Goal: Task Accomplishment & Management: Complete application form

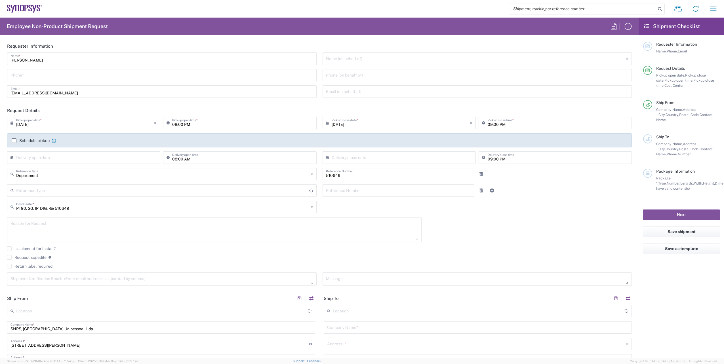
type input "[GEOGRAPHIC_DATA]"
type input "Delivered at Place"
type input "Porto PT02"
click at [43, 124] on input "[DATE]" at bounding box center [85, 123] width 138 height 10
click at [392, 124] on input "[DATE]" at bounding box center [401, 123] width 138 height 10
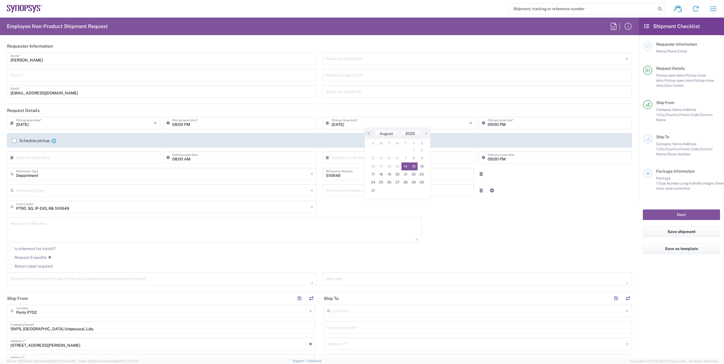
click at [414, 168] on span "15" at bounding box center [414, 167] width 8 height 8
type input "[DATE]"
click at [195, 126] on input "08:00 PM" at bounding box center [242, 123] width 141 height 10
click at [93, 124] on input "[DATE]" at bounding box center [85, 123] width 138 height 10
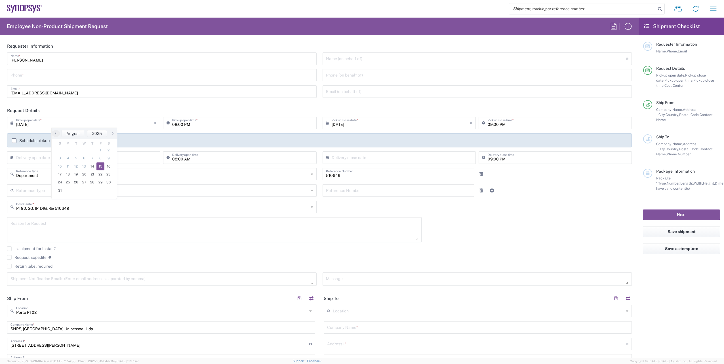
click at [99, 167] on span "15" at bounding box center [101, 167] width 8 height 8
click at [199, 124] on input "08:00 PM" at bounding box center [242, 123] width 141 height 10
click at [165, 123] on div "08:00 PM Pickup open time *" at bounding box center [239, 123] width 153 height 12
click at [186, 125] on input "08:00 PM" at bounding box center [242, 123] width 141 height 10
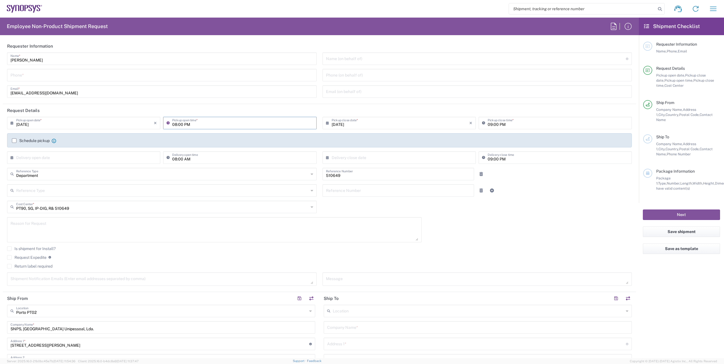
click at [190, 125] on input "08:00 PM" at bounding box center [242, 123] width 141 height 10
type input "09:00"
click at [501, 124] on input "09:00 PM" at bounding box center [558, 123] width 141 height 10
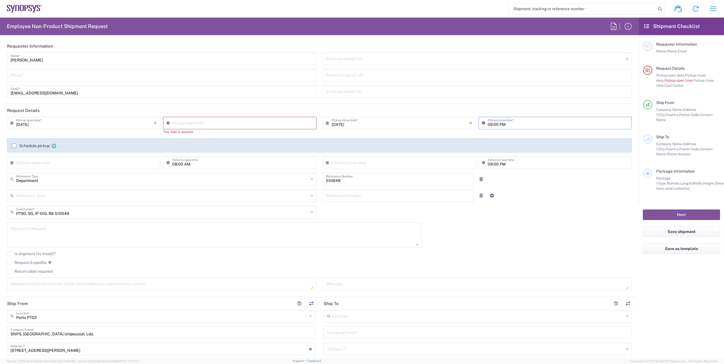
click at [488, 123] on input "09:00 PM" at bounding box center [558, 123] width 141 height 10
click at [489, 123] on input "09:00 PM" at bounding box center [558, 123] width 141 height 10
click at [176, 128] on div "Pickup open time *" at bounding box center [239, 123] width 153 height 12
type input "07:45 PM"
click at [179, 128] on div "07:45 PM Pickup open time *" at bounding box center [239, 123] width 153 height 12
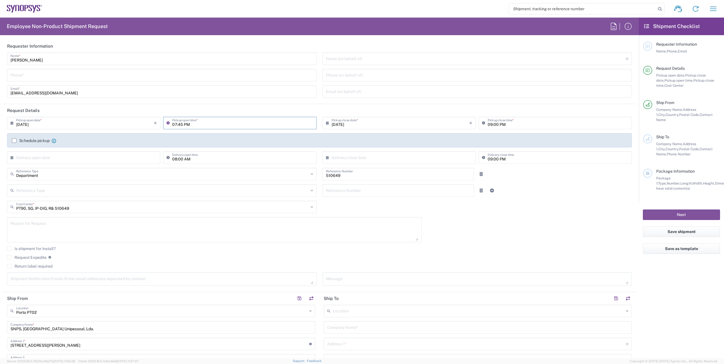
click at [174, 239] on textarea at bounding box center [215, 230] width 408 height 22
click at [67, 177] on input "text" at bounding box center [162, 174] width 293 height 10
click at [508, 255] on div "Is shipment for Install?" at bounding box center [319, 251] width 625 height 9
type input "Department"
click at [91, 227] on textarea at bounding box center [215, 230] width 408 height 22
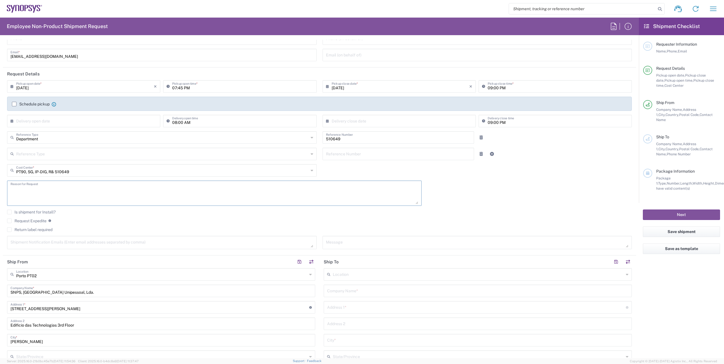
scroll to position [57, 0]
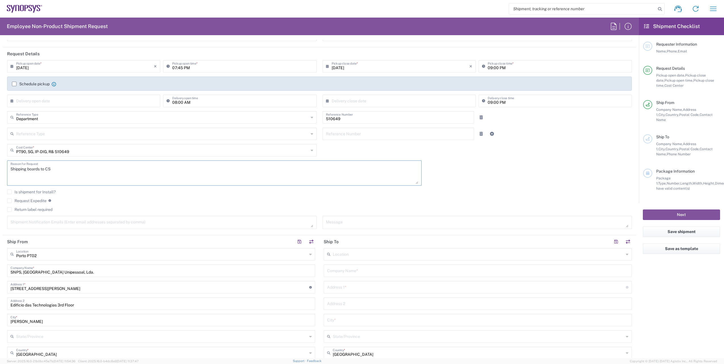
type textarea "Shipping boards to CS"
click at [20, 209] on label "Return label required" at bounding box center [29, 209] width 45 height 5
click at [9, 210] on input "Return label required" at bounding box center [9, 210] width 0 height 0
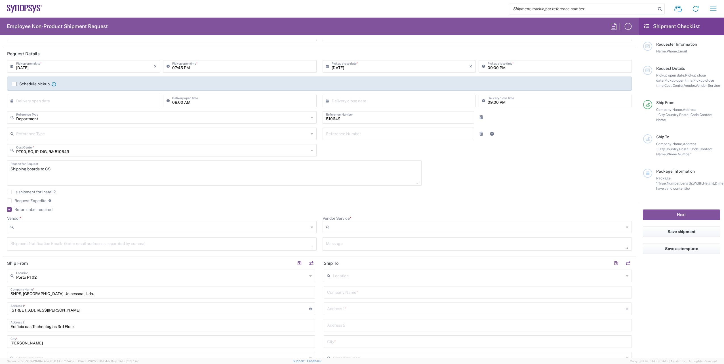
click at [20, 209] on label "Return label required" at bounding box center [29, 209] width 45 height 5
click at [8, 210] on input "Return label required" at bounding box center [8, 210] width 0 height 0
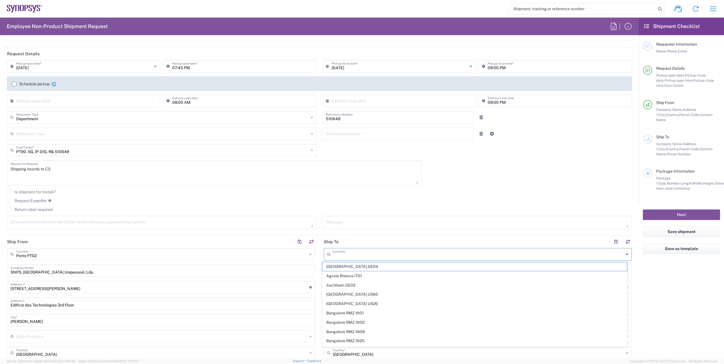
click at [372, 253] on input "text" at bounding box center [478, 254] width 291 height 10
click at [377, 254] on input "text" at bounding box center [478, 254] width 291 height 10
click at [352, 252] on input "text" at bounding box center [478, 254] width 291 height 10
paste input "Wolfenbuettel"
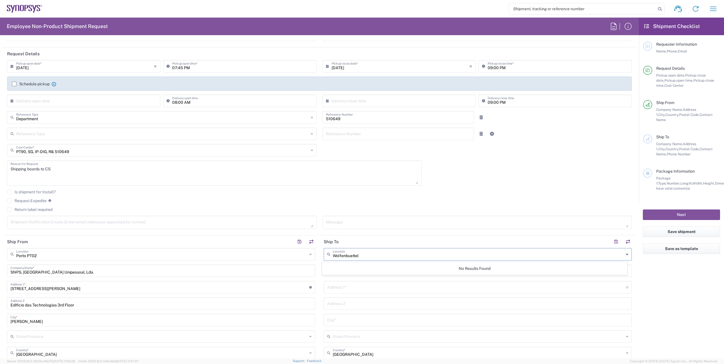
type input "Wolfenbuettel"
click at [388, 288] on input "text" at bounding box center [476, 287] width 299 height 10
click at [454, 276] on div "Company Name *" at bounding box center [478, 271] width 308 height 12
click at [348, 269] on input "text" at bounding box center [477, 271] width 301 height 10
paste input "C&S group GmbH"
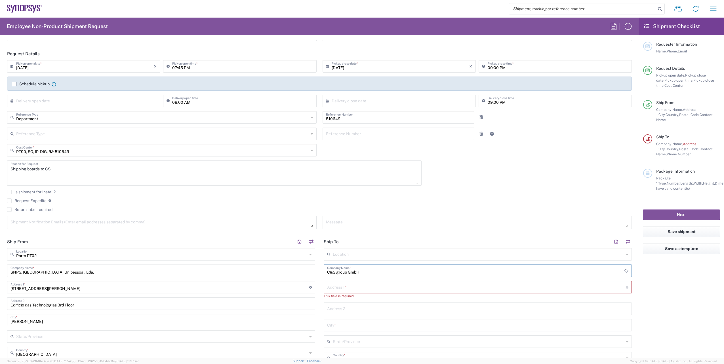
type input "C&S group GmbH"
click at [385, 290] on input "text" at bounding box center [476, 287] width 299 height 10
paste input "[STREET_ADDRESS]"
type input "[STREET_ADDRESS]"
click at [346, 304] on input "text" at bounding box center [477, 304] width 301 height 10
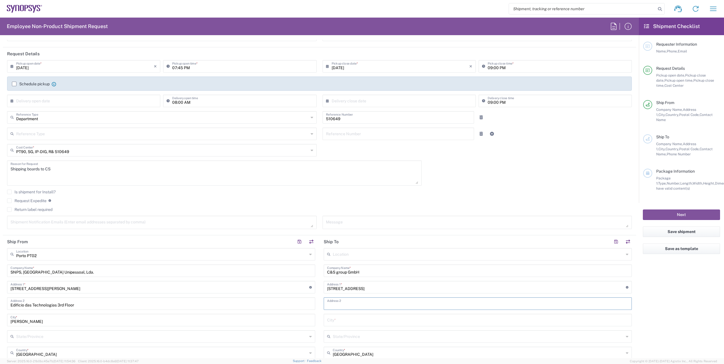
paste input "38302 Wolfenbuettel, [GEOGRAPHIC_DATA]"
click at [354, 304] on input "38302 Wolfenbuettel, [GEOGRAPHIC_DATA]" at bounding box center [477, 304] width 301 height 10
type input "38302 Wolfenbuettel, [GEOGRAPHIC_DATA]"
click at [342, 318] on input "text" at bounding box center [477, 320] width 301 height 10
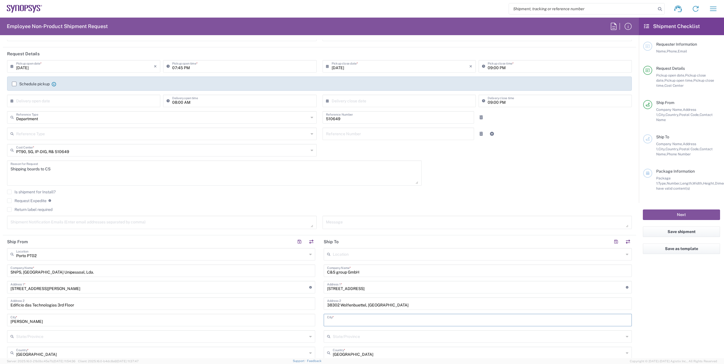
paste input "Wolfenbuettel"
type input "Wolfenbuettel"
click at [343, 335] on input "text" at bounding box center [478, 337] width 291 height 10
click at [413, 353] on input "text" at bounding box center [478, 353] width 291 height 10
click at [349, 325] on span "[GEOGRAPHIC_DATA]" at bounding box center [474, 323] width 305 height 9
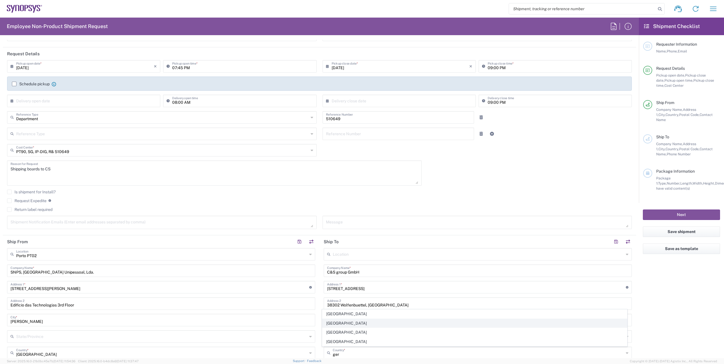
type input "[GEOGRAPHIC_DATA]"
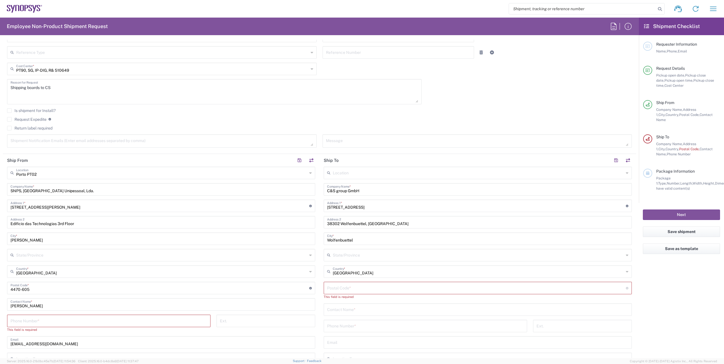
scroll to position [142, 0]
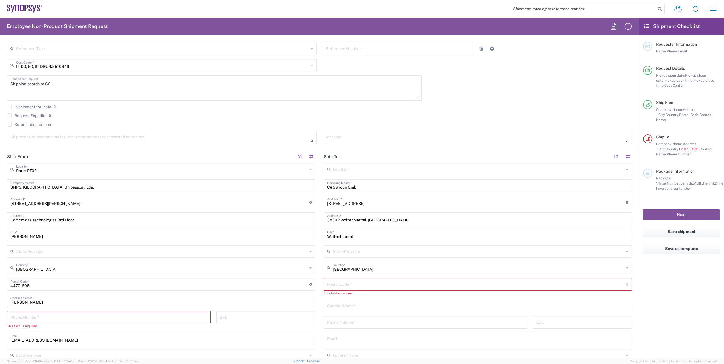
click at [364, 168] on input "text" at bounding box center [478, 169] width 291 height 10
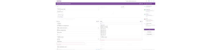
scroll to position [0, 0]
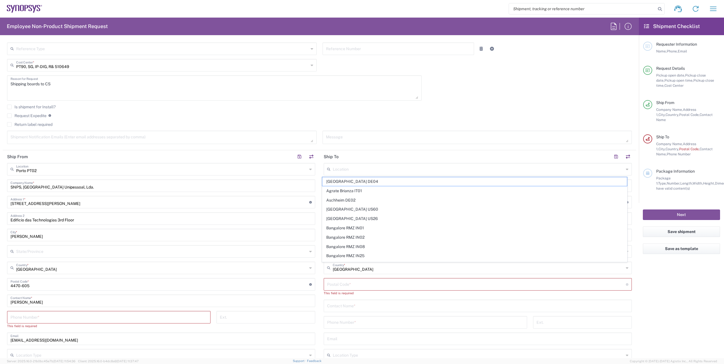
click at [614, 101] on div "[DATE] × Pickup open date * Cancel Apply 07:45 PM Pickup open time * [DATE] × P…" at bounding box center [319, 61] width 631 height 173
click at [363, 285] on input "undefined" at bounding box center [476, 284] width 299 height 10
paste input "38302"
type input "38302"
click at [358, 295] on div "Location [GEOGRAPHIC_DATA] DE04 Agrate Brianza IT01 [GEOGRAPHIC_DATA] DE02 [GEO…" at bounding box center [478, 282] width 308 height 238
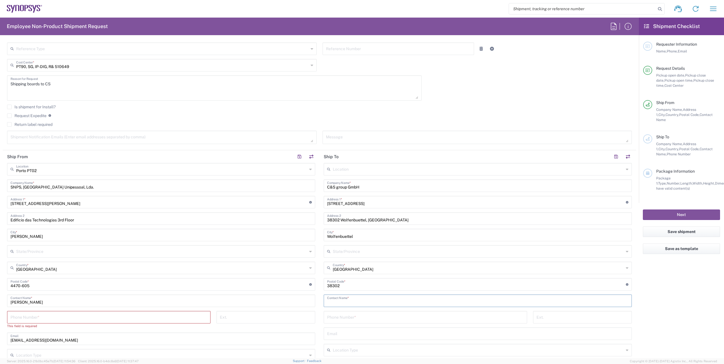
click at [353, 298] on input "text" at bounding box center [477, 301] width 301 height 10
paste input "[PERSON_NAME] <[PERSON_NAME][EMAIL_ADDRESS][DOMAIN_NAME]>"
drag, startPoint x: 400, startPoint y: 302, endPoint x: 357, endPoint y: 301, distance: 42.3
click at [357, 301] on input "[PERSON_NAME] <[PERSON_NAME][EMAIL_ADDRESS][DOMAIN_NAME]>" at bounding box center [477, 301] width 301 height 10
type input "[PERSON_NAME] <>"
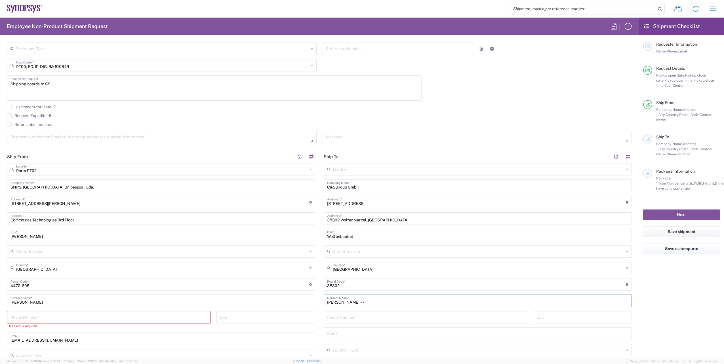
click at [352, 339] on div "Email" at bounding box center [478, 334] width 308 height 12
paste input "[PERSON_NAME][EMAIL_ADDRESS][DOMAIN_NAME]"
type input "[PERSON_NAME][EMAIL_ADDRESS][DOMAIN_NAME]"
click at [376, 304] on input "[PERSON_NAME] <>" at bounding box center [477, 301] width 301 height 10
type input "[PERSON_NAME]"
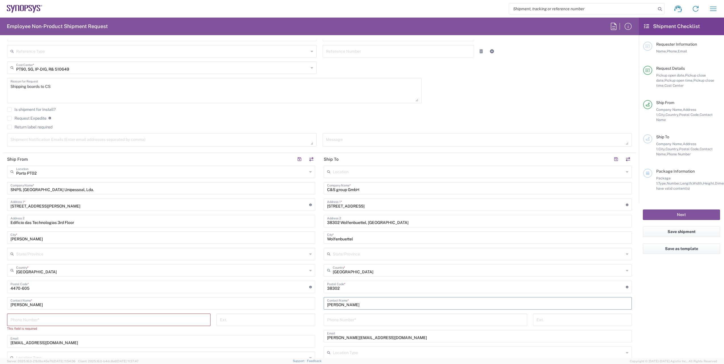
scroll to position [170, 0]
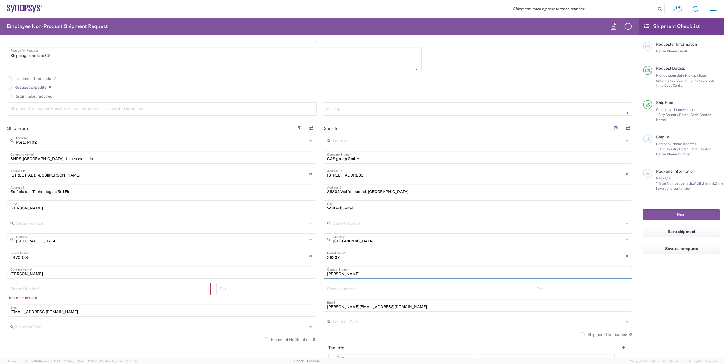
click at [344, 286] on input "tel" at bounding box center [425, 289] width 197 height 10
paste input "49 5331 90 55530"
click at [325, 291] on div "[PHONE_NUMBER] Phone Number *" at bounding box center [426, 289] width 204 height 12
click at [331, 291] on input "49 5331 90 55530" at bounding box center [425, 289] width 197 height 10
click at [327, 290] on input "49 5331 90 55530" at bounding box center [425, 289] width 197 height 10
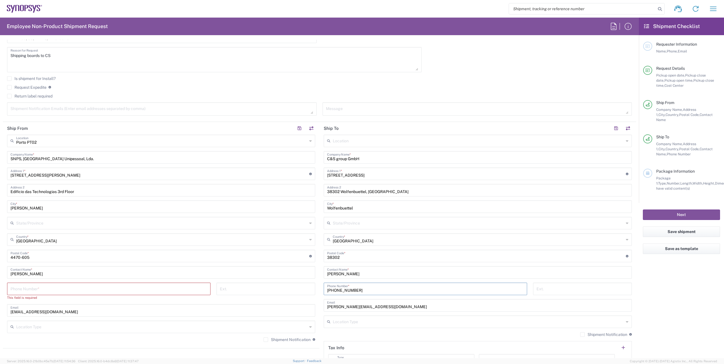
click at [395, 293] on input "[PHONE_NUMBER]" at bounding box center [425, 289] width 197 height 10
type input "[PHONE_NUMBER]"
click at [368, 325] on input "text" at bounding box center [478, 322] width 291 height 10
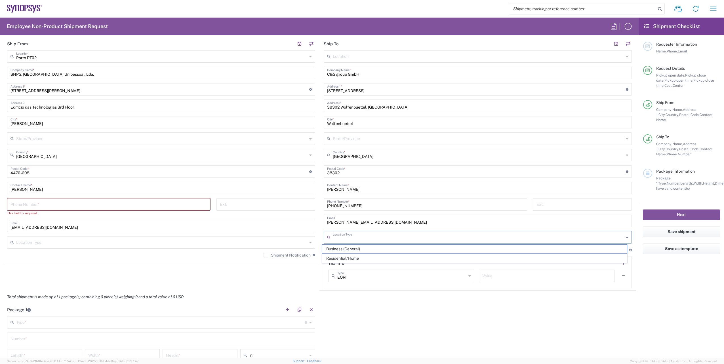
scroll to position [255, 0]
click at [357, 250] on span "Business (General)" at bounding box center [474, 249] width 305 height 9
type input "Business (General)"
click at [111, 207] on input "tel" at bounding box center [109, 204] width 197 height 10
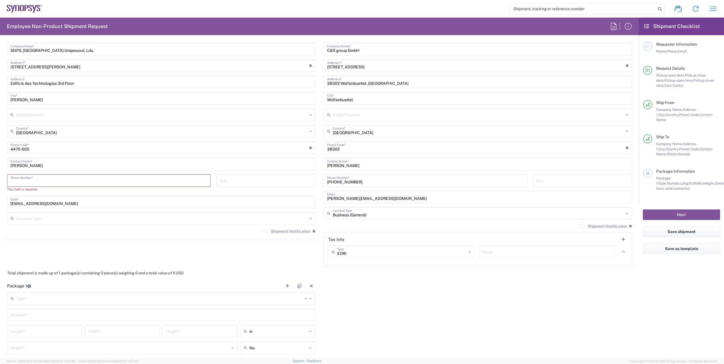
type input "965495138"
type input "[PERSON_NAME][EMAIL_ADDRESS][PERSON_NAME][DOMAIN_NAME]"
type input "08971667827"
type input "[GEOGRAPHIC_DATA]"
drag, startPoint x: 23, startPoint y: 177, endPoint x: 0, endPoint y: 174, distance: 23.2
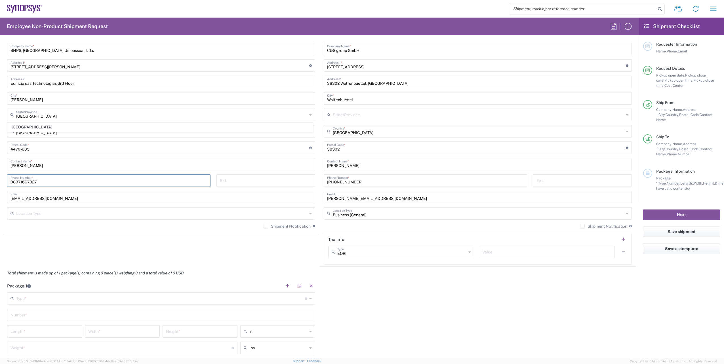
click at [0, 174] on html "Shipment request Shipment tracking Employee non-product shipment request My shi…" at bounding box center [362, 182] width 724 height 364
type input "[PHONE_NUMBER]"
click at [424, 300] on div "Package 1 Type * Material used to package goods Bale(s) Basket(s) Bolt(s) Bottl…" at bounding box center [320, 333] width 634 height 106
click at [306, 216] on div "Location Type" at bounding box center [161, 213] width 308 height 12
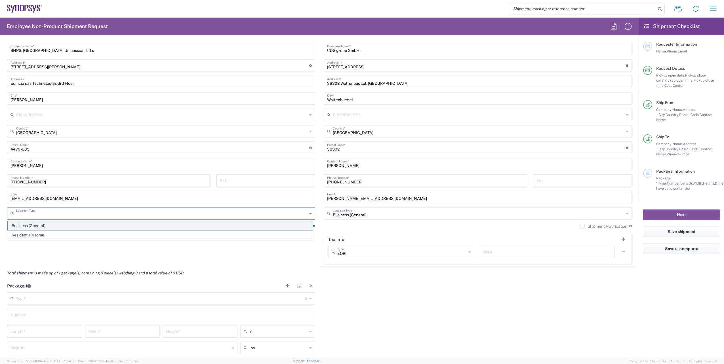
click at [149, 225] on span "Business (General)" at bounding box center [160, 226] width 305 height 9
type input "Business (General)"
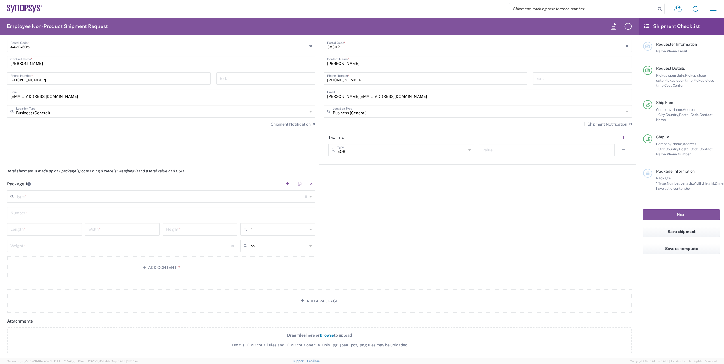
scroll to position [392, 0]
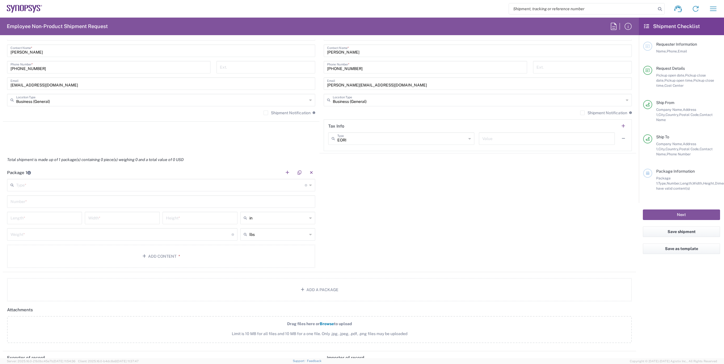
click at [108, 189] on input "text" at bounding box center [160, 185] width 289 height 10
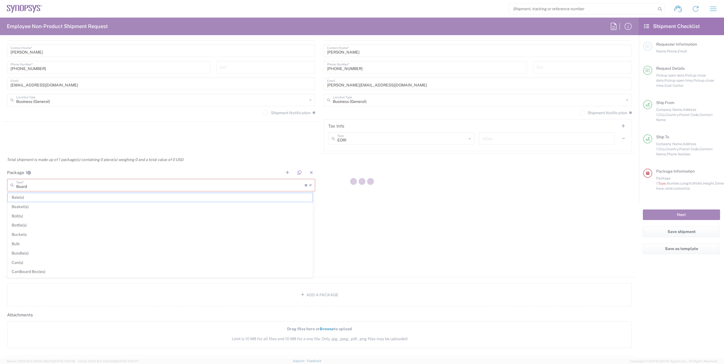
type input "Boards"
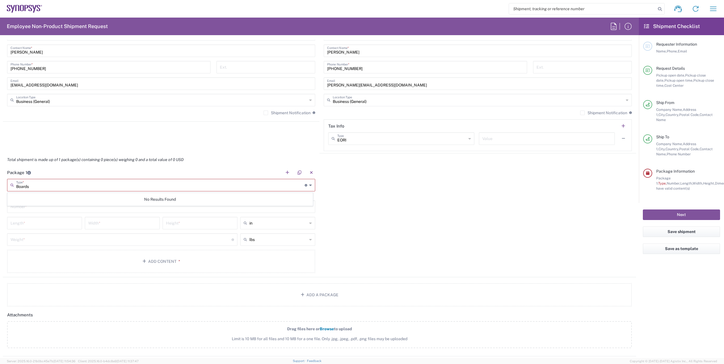
drag, startPoint x: 33, startPoint y: 184, endPoint x: 2, endPoint y: 185, distance: 31.0
click at [2, 185] on form "Requester Information [PERSON_NAME] Name * Phone * [EMAIL_ADDRESS][DOMAIN_NAME]…" at bounding box center [319, 199] width 639 height 319
type input "B"
type input "H"
click at [77, 271] on span "Cardboard Box(es)" at bounding box center [160, 272] width 305 height 9
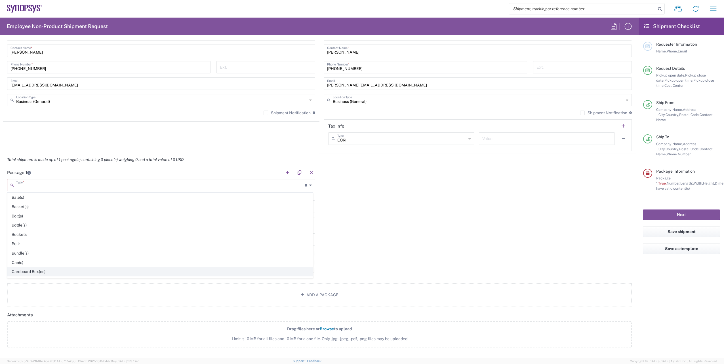
type input "Cardboard Box(es)"
click at [53, 201] on input "text" at bounding box center [161, 201] width 301 height 10
type input "1"
click at [406, 224] on div "Package 1 Cardboard Box(es) Type * Material used to package goods Bale(s) Baske…" at bounding box center [320, 219] width 634 height 106
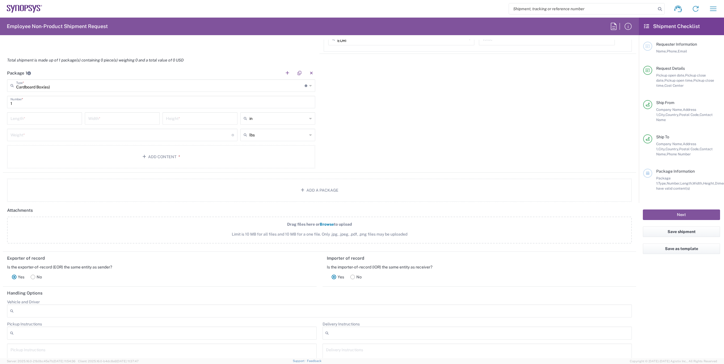
scroll to position [506, 0]
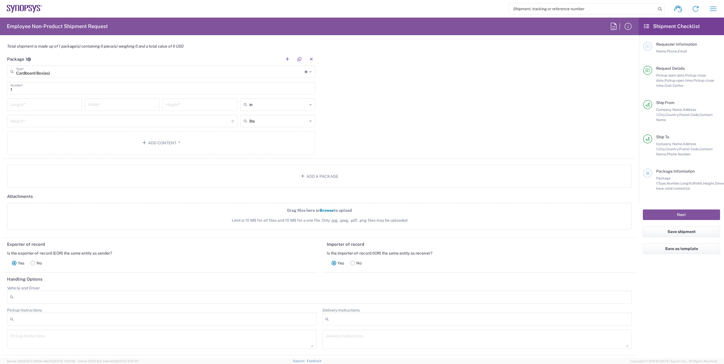
click at [54, 110] on div "Length *" at bounding box center [44, 104] width 75 height 12
click at [54, 102] on input "number" at bounding box center [45, 104] width 68 height 10
type input "-1"
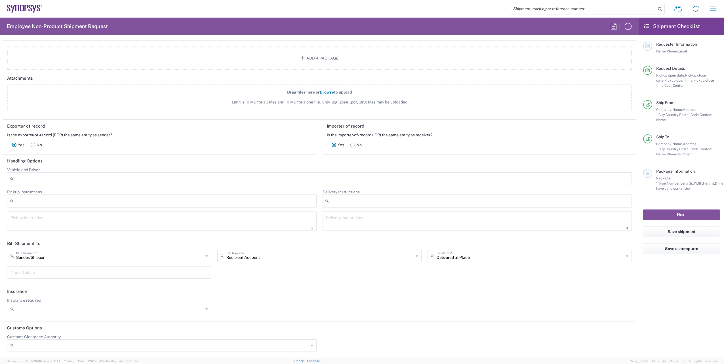
scroll to position [482, 0]
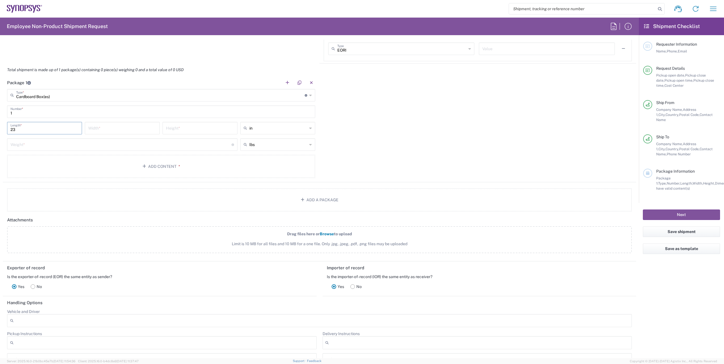
type input "23"
click at [105, 126] on input "number" at bounding box center [122, 128] width 68 height 10
type input "14"
click at [195, 130] on input "number" at bounding box center [200, 128] width 68 height 10
type input "3.5"
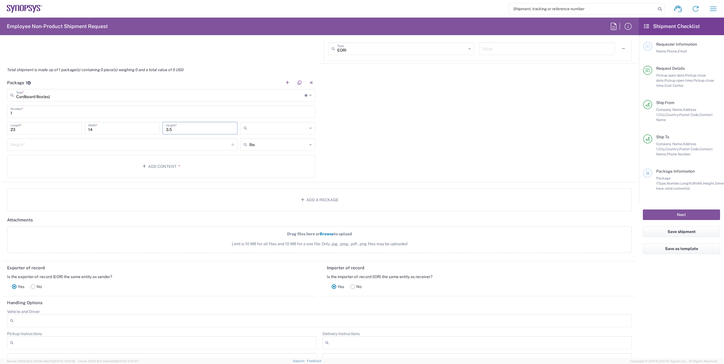
click at [276, 131] on input "text" at bounding box center [278, 128] width 58 height 9
click at [260, 152] on span "cm" at bounding box center [275, 150] width 73 height 9
type input "58.42"
type input "35.56"
type input "8.89"
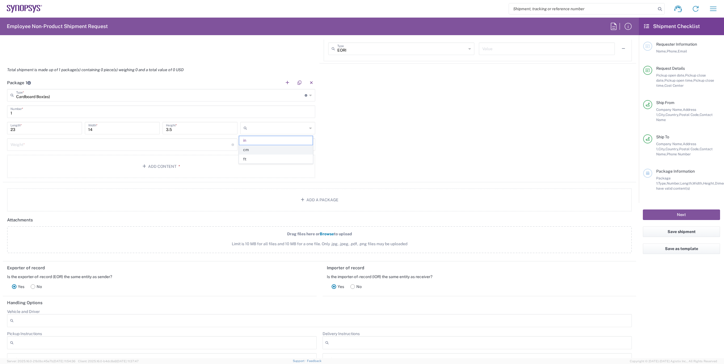
type input "cm"
click at [200, 138] on div "8.89 Height *" at bounding box center [200, 130] width 78 height 16
click at [200, 142] on input "number" at bounding box center [121, 144] width 221 height 10
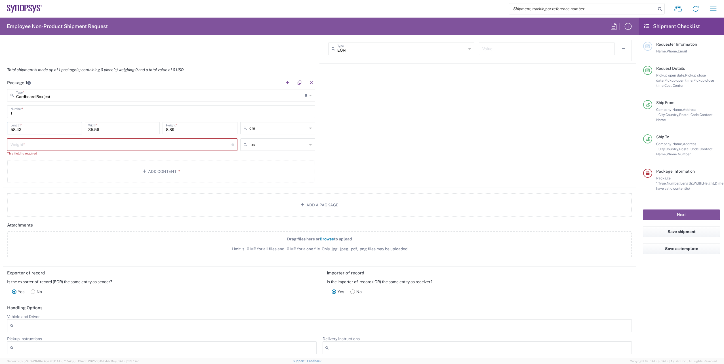
drag, startPoint x: 3, startPoint y: 127, endPoint x: 0, endPoint y: 125, distance: 3.6
click at [0, 125] on html "Shipment request Shipment tracking Employee non-product shipment request My shi…" at bounding box center [362, 182] width 724 height 364
type input "23"
type input "14"
type input "3.5"
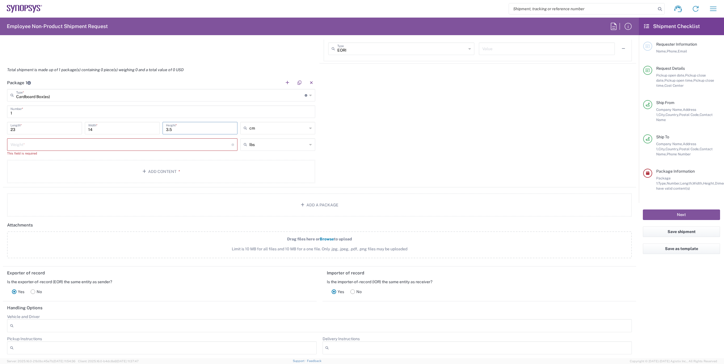
click at [309, 145] on icon at bounding box center [310, 144] width 3 height 9
click at [273, 163] on span "kgs" at bounding box center [275, 166] width 73 height 9
type input "kgs"
click at [188, 147] on input "number" at bounding box center [121, 144] width 221 height 10
type input "0.1"
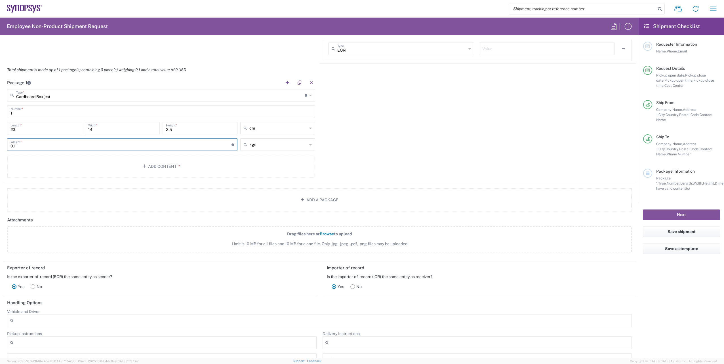
click at [450, 154] on div "Package 1 Cardboard Box(es) Type * Material used to package goods Bale(s) Baske…" at bounding box center [320, 129] width 634 height 106
click at [136, 161] on button "Add Content *" at bounding box center [161, 166] width 308 height 23
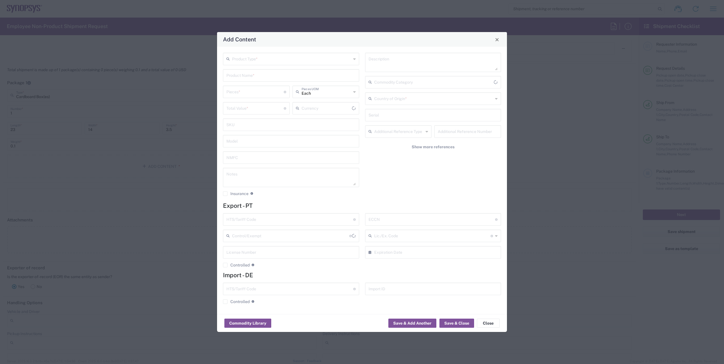
type input "US Dollar"
click at [496, 323] on button "Close" at bounding box center [488, 323] width 23 height 9
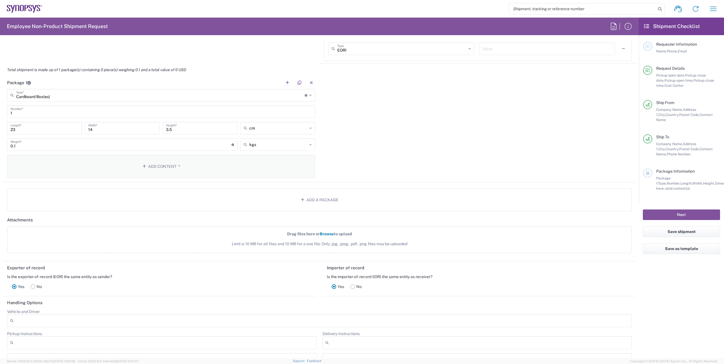
click at [153, 162] on button "Add Content *" at bounding box center [161, 166] width 308 height 23
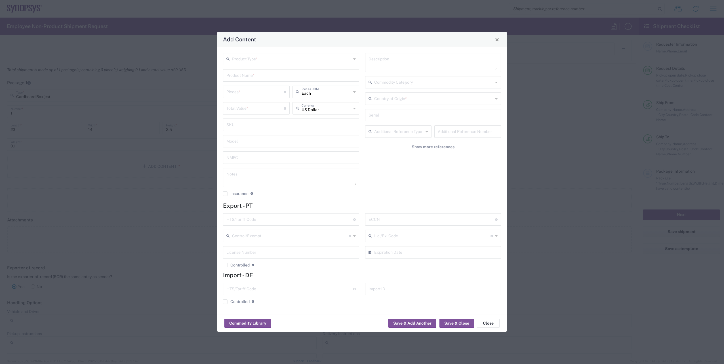
click at [353, 57] on div "Product Type *" at bounding box center [291, 59] width 136 height 12
click at [308, 80] on span "General Commodity" at bounding box center [291, 80] width 135 height 9
type input "General Commodity"
click at [301, 78] on input "text" at bounding box center [291, 75] width 129 height 10
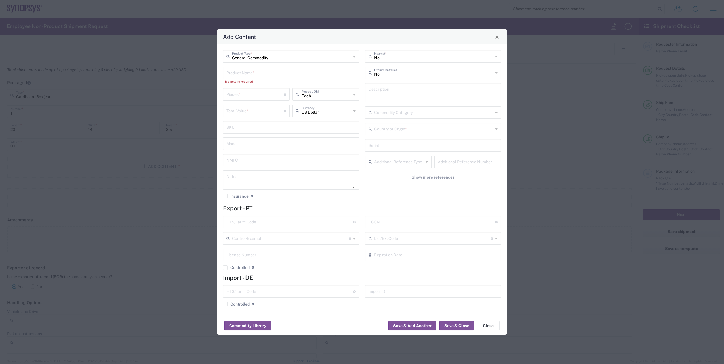
click at [354, 98] on div "Each Pieces UOM" at bounding box center [326, 96] width 70 height 16
click at [313, 73] on input "text" at bounding box center [291, 73] width 129 height 10
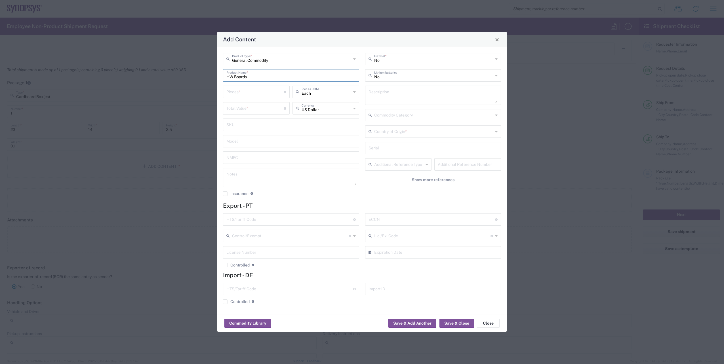
type input "HW Boards"
click at [266, 87] on input "number" at bounding box center [255, 92] width 57 height 10
type input "3"
click at [259, 112] on input "number" at bounding box center [255, 108] width 57 height 10
type input "100"
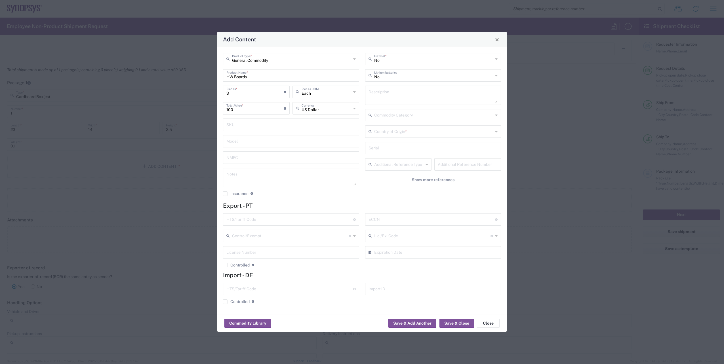
click at [389, 204] on h4 "Export - PT" at bounding box center [362, 205] width 278 height 7
click at [453, 326] on button "Save & Close" at bounding box center [457, 323] width 35 height 9
click at [434, 131] on input "text" at bounding box center [433, 131] width 119 height 10
click at [395, 146] on span "[GEOGRAPHIC_DATA]" at bounding box center [433, 144] width 135 height 9
type input "[GEOGRAPHIC_DATA]"
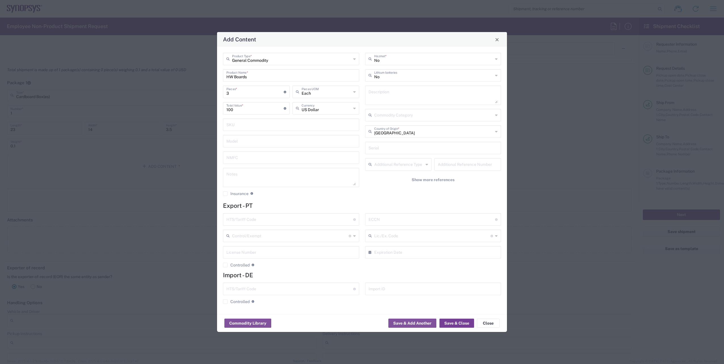
click at [450, 324] on button "Save & Close" at bounding box center [457, 323] width 35 height 9
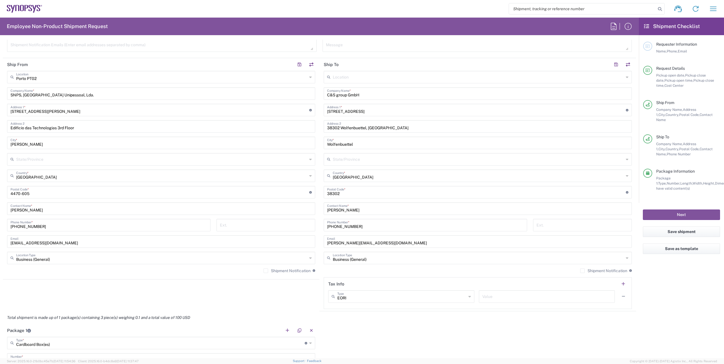
scroll to position [232, 0]
drag, startPoint x: 389, startPoint y: 128, endPoint x: 320, endPoint y: 128, distance: 69.3
click at [320, 128] on main "Location [GEOGRAPHIC_DATA] DE04 Agrate Brianza IT01 [GEOGRAPHIC_DATA] DE02 [GEO…" at bounding box center [478, 192] width 317 height 238
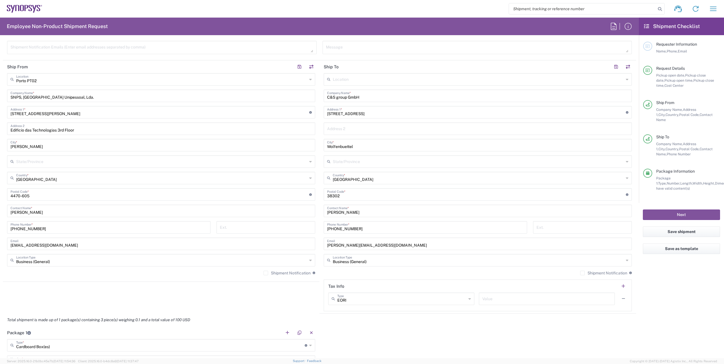
click at [407, 325] on div "Total shipment is made up of 1 package(s) containing 3 piece(s) weighing 0.1 an…" at bounding box center [319, 320] width 639 height 13
click at [676, 210] on button "Next" at bounding box center [681, 215] width 77 height 11
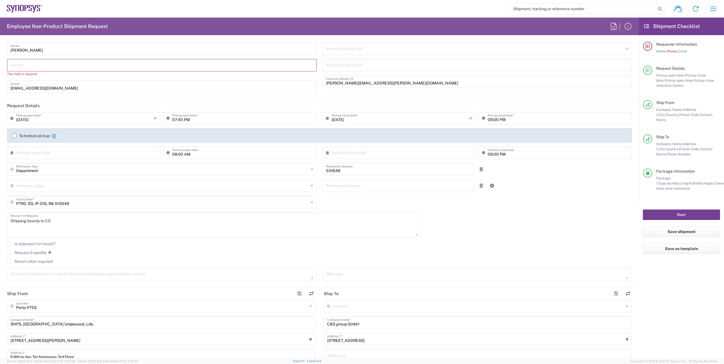
scroll to position [0, 0]
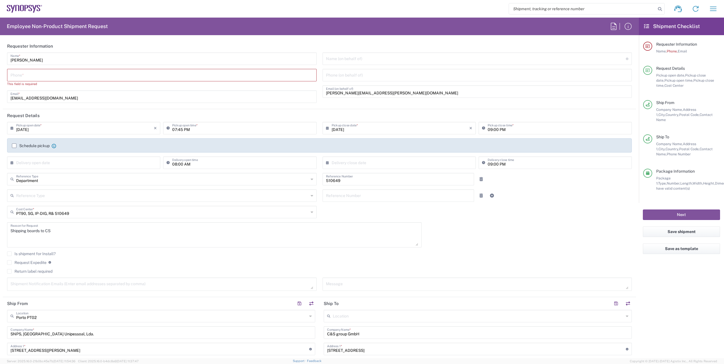
click at [113, 69] on div "[PERSON_NAME] Name * Phone * This field is required [EMAIL_ADDRESS][DOMAIN_NAME…" at bounding box center [162, 80] width 316 height 54
click at [93, 70] on input "tel" at bounding box center [162, 75] width 303 height 10
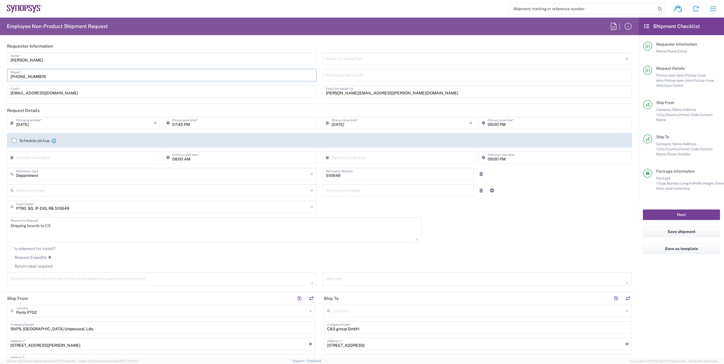
type input "[PHONE_NUMBER]"
click at [681, 210] on button "Next" at bounding box center [681, 215] width 77 height 11
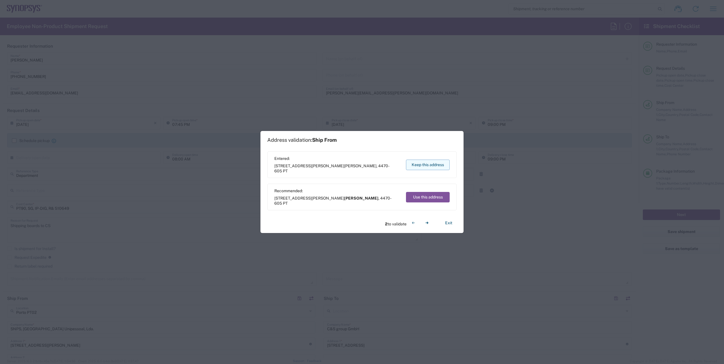
click at [428, 165] on button "Keep this address" at bounding box center [428, 165] width 44 height 11
click at [424, 198] on button "Use this address" at bounding box center [428, 197] width 44 height 11
type input "[GEOGRAPHIC_DATA]"
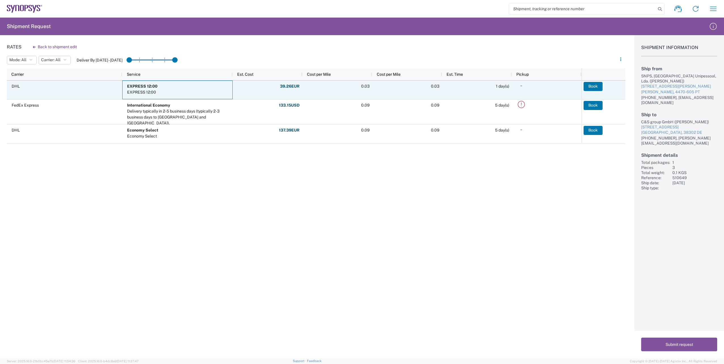
click at [165, 92] on span "EXPRESS 12:00 EXPRESS 12:00" at bounding box center [178, 90] width 103 height 18
click at [592, 85] on button "Book" at bounding box center [593, 86] width 19 height 9
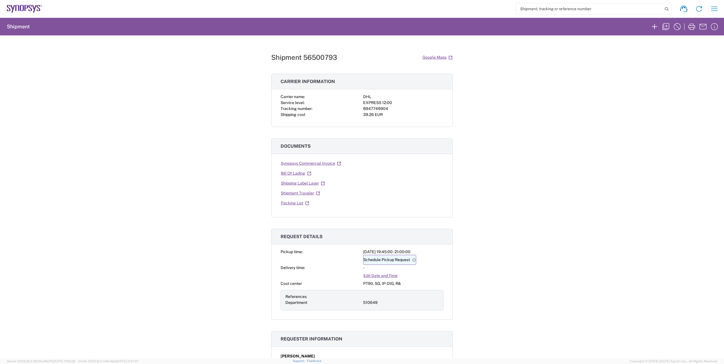
click at [384, 261] on link "Schedule Pickup Request" at bounding box center [389, 260] width 53 height 10
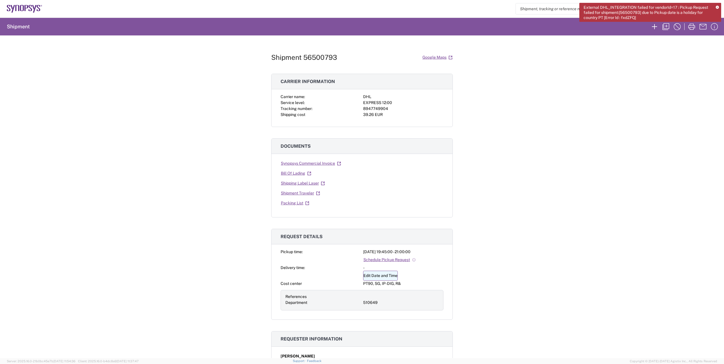
click at [378, 276] on link "Edit Date and Time" at bounding box center [380, 276] width 35 height 10
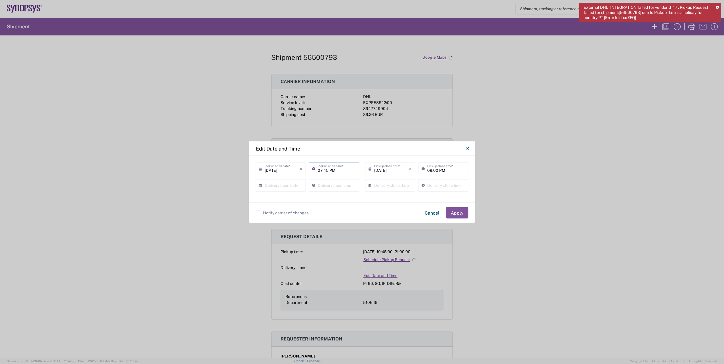
click at [328, 170] on input "07:45 PM" at bounding box center [337, 169] width 38 height 10
click at [332, 169] on input "07:45 PM" at bounding box center [337, 169] width 38 height 10
type input "07:45 AM"
click at [435, 171] on input "09:00 PM" at bounding box center [446, 169] width 38 height 10
type input "17:00 PM"
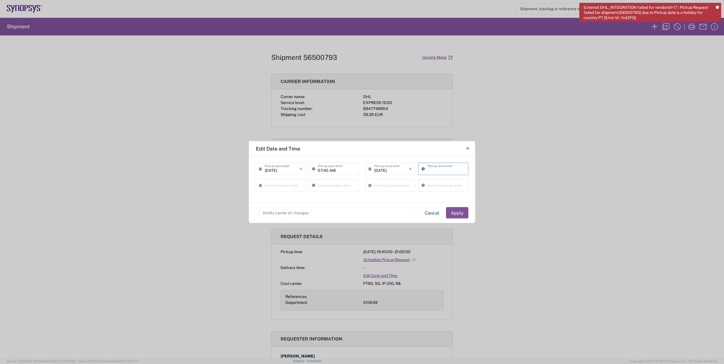
click at [366, 216] on div "Notify carrier of changes Cancel Apply" at bounding box center [362, 212] width 213 height 11
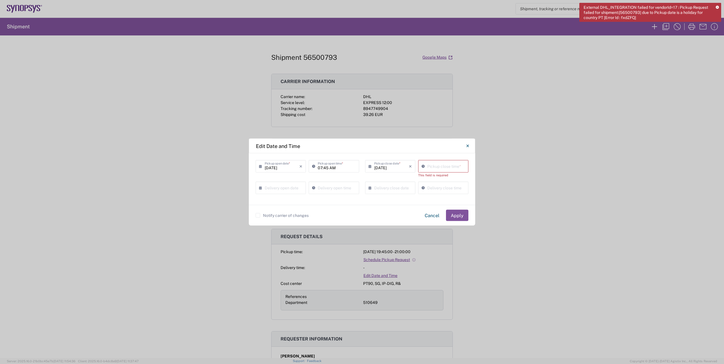
click at [426, 169] on icon at bounding box center [425, 166] width 6 height 9
click at [436, 168] on input "07:56 PM" at bounding box center [446, 166] width 38 height 10
click at [430, 168] on input "07:56 PM" at bounding box center [446, 166] width 38 height 10
click at [432, 168] on input "07:56 PM" at bounding box center [446, 166] width 38 height 10
type input "05:56 PM"
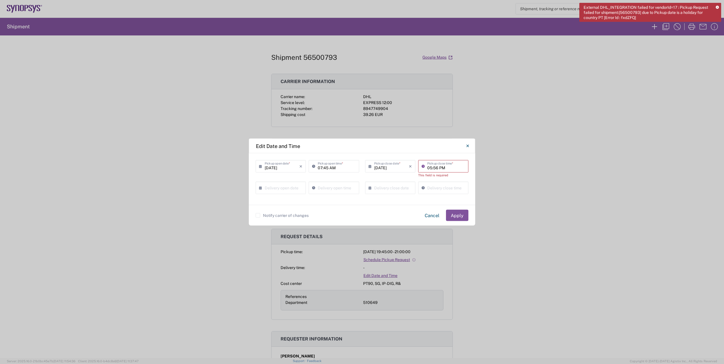
click at [378, 212] on div "Notify carrier of changes Cancel Apply" at bounding box center [362, 215] width 213 height 11
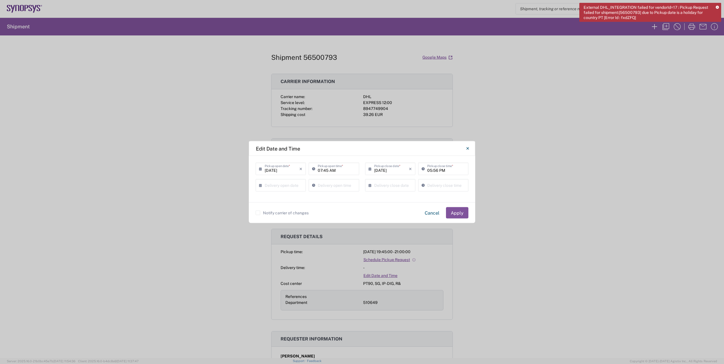
click at [289, 213] on label "Notify carrier of changes" at bounding box center [282, 213] width 53 height 5
click at [258, 213] on input "Notify carrier of changes" at bounding box center [258, 213] width 0 height 0
click at [462, 217] on button "Apply" at bounding box center [457, 212] width 22 height 11
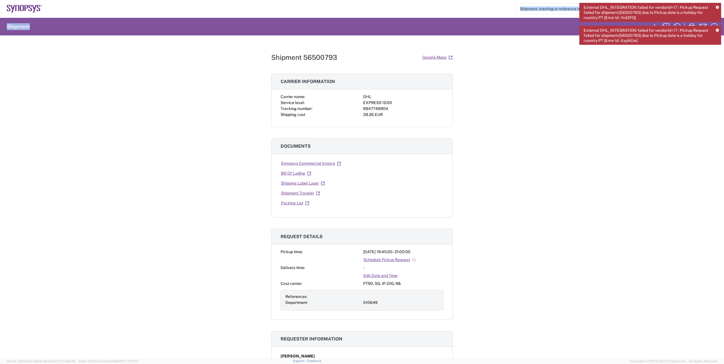
drag, startPoint x: 644, startPoint y: 41, endPoint x: 578, endPoint y: 32, distance: 66.4
click at [578, 32] on agx-forms-host "External DHL_INTEGRATION failed for vendorId=17 : Pickup Request failed for shi…" at bounding box center [362, 182] width 724 height 364
click at [385, 276] on link "Edit Date and Time" at bounding box center [380, 276] width 35 height 10
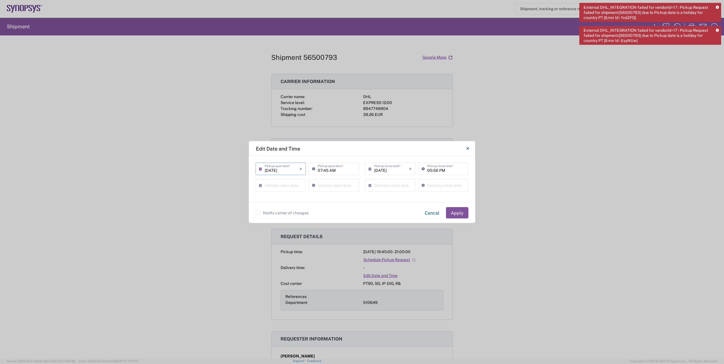
click at [288, 170] on input "[DATE]" at bounding box center [282, 169] width 35 height 10
click at [266, 223] on span "18" at bounding box center [266, 221] width 8 height 8
type input "[DATE]"
click at [464, 214] on button "Apply" at bounding box center [457, 212] width 22 height 11
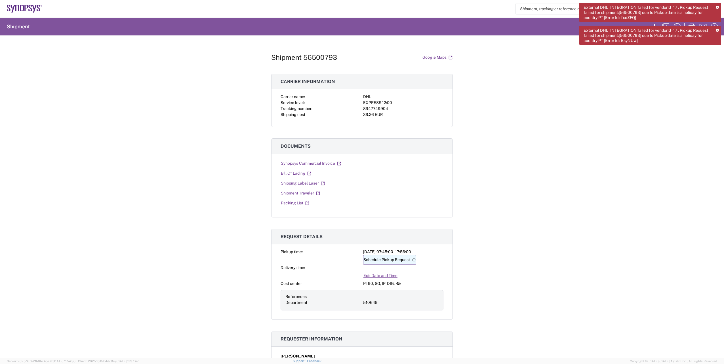
click at [384, 261] on link "Schedule Pickup Request" at bounding box center [389, 260] width 53 height 10
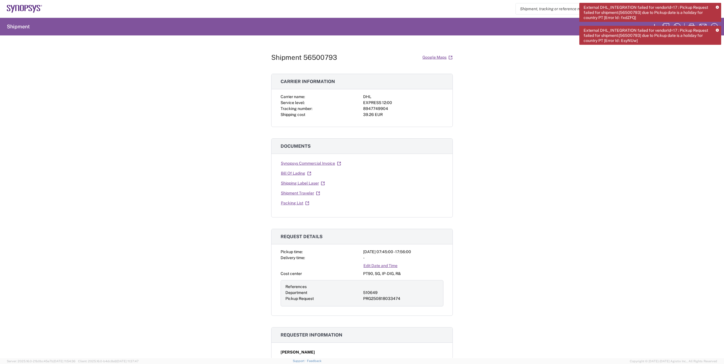
click at [548, 303] on div "Shipment 56500793 Google Maps Carrier information Carrier name: DHL Service lev…" at bounding box center [362, 196] width 724 height 323
click at [378, 266] on link "Edit Date and Time" at bounding box center [380, 266] width 35 height 10
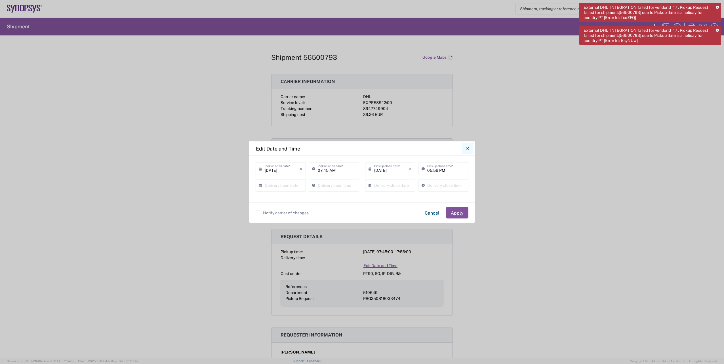
click at [472, 149] on button "Close" at bounding box center [467, 148] width 11 height 11
